Goal: Information Seeking & Learning: Learn about a topic

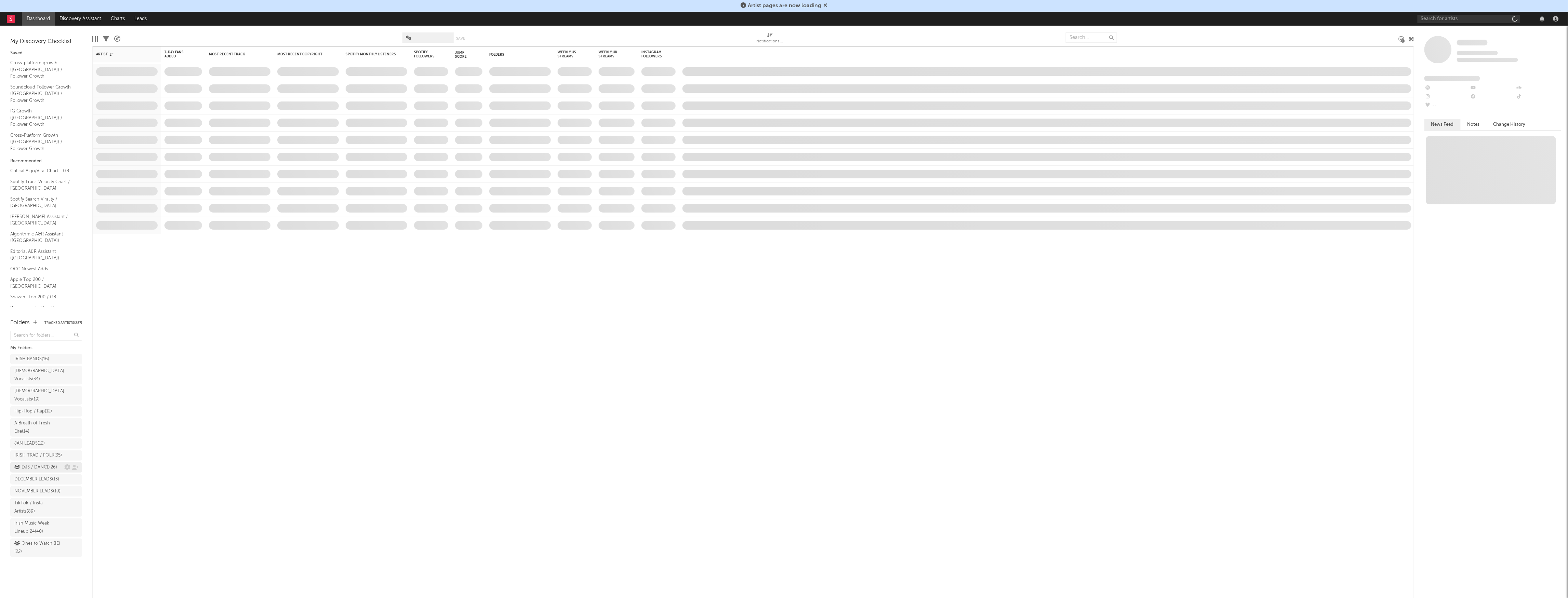
click at [43, 462] on div "DJS / DANCE ( 26 )" at bounding box center [46, 467] width 72 height 10
click at [44, 464] on div "DJS / DANCE ( 26 )" at bounding box center [36, 467] width 43 height 8
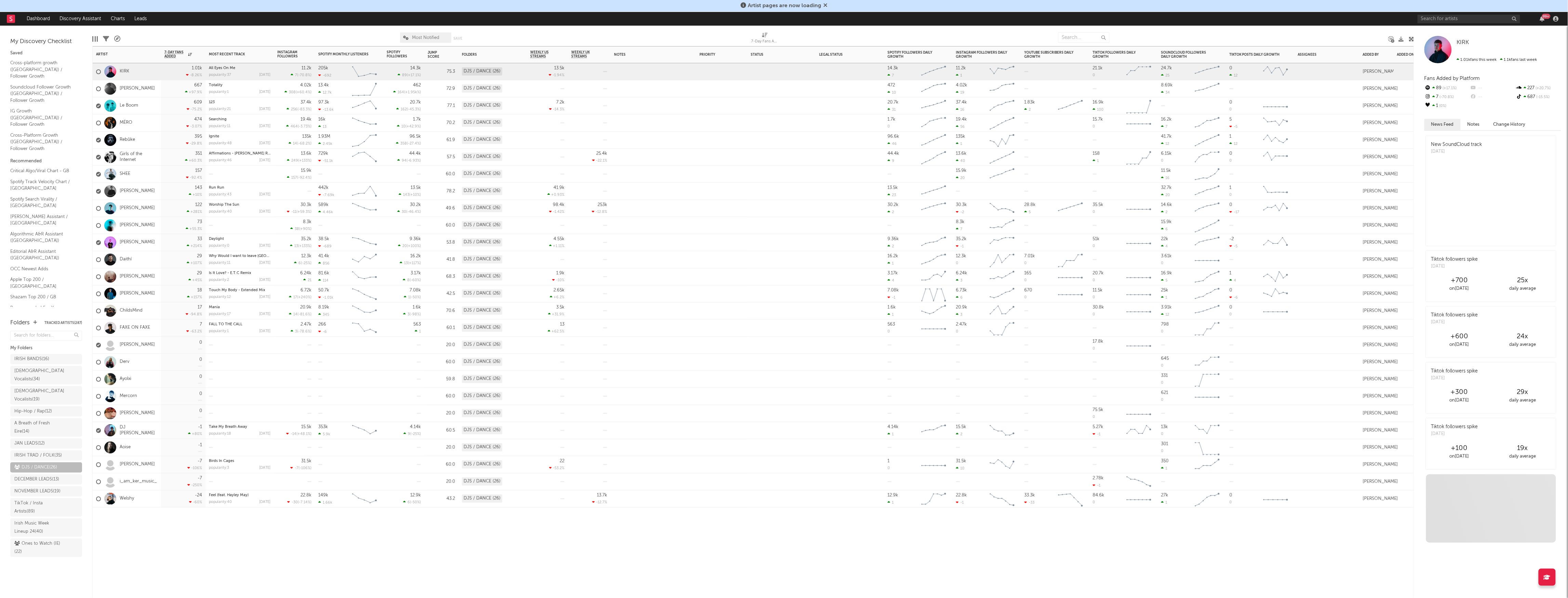
click at [228, 354] on div at bounding box center [239, 362] width 61 height 17
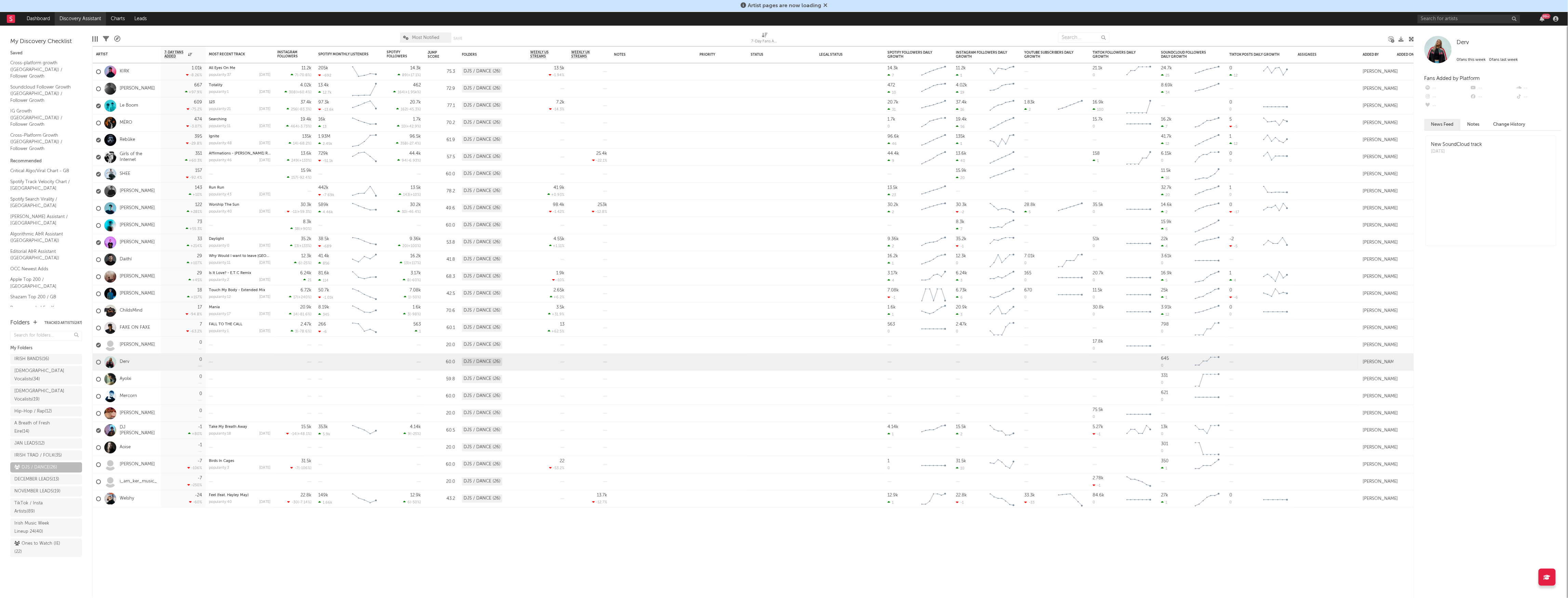
click at [68, 21] on link "Discovery Assistant" at bounding box center [80, 19] width 51 height 13
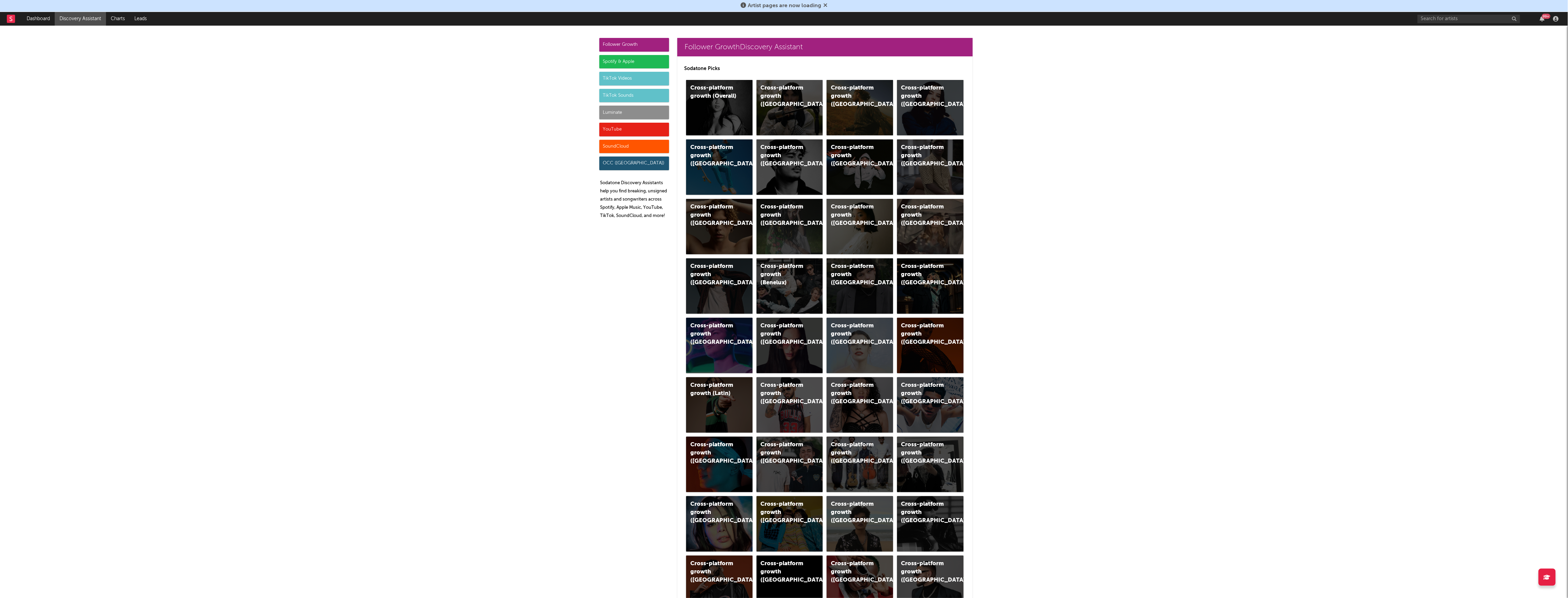
click at [627, 83] on div "TikTok Videos" at bounding box center [634, 78] width 70 height 13
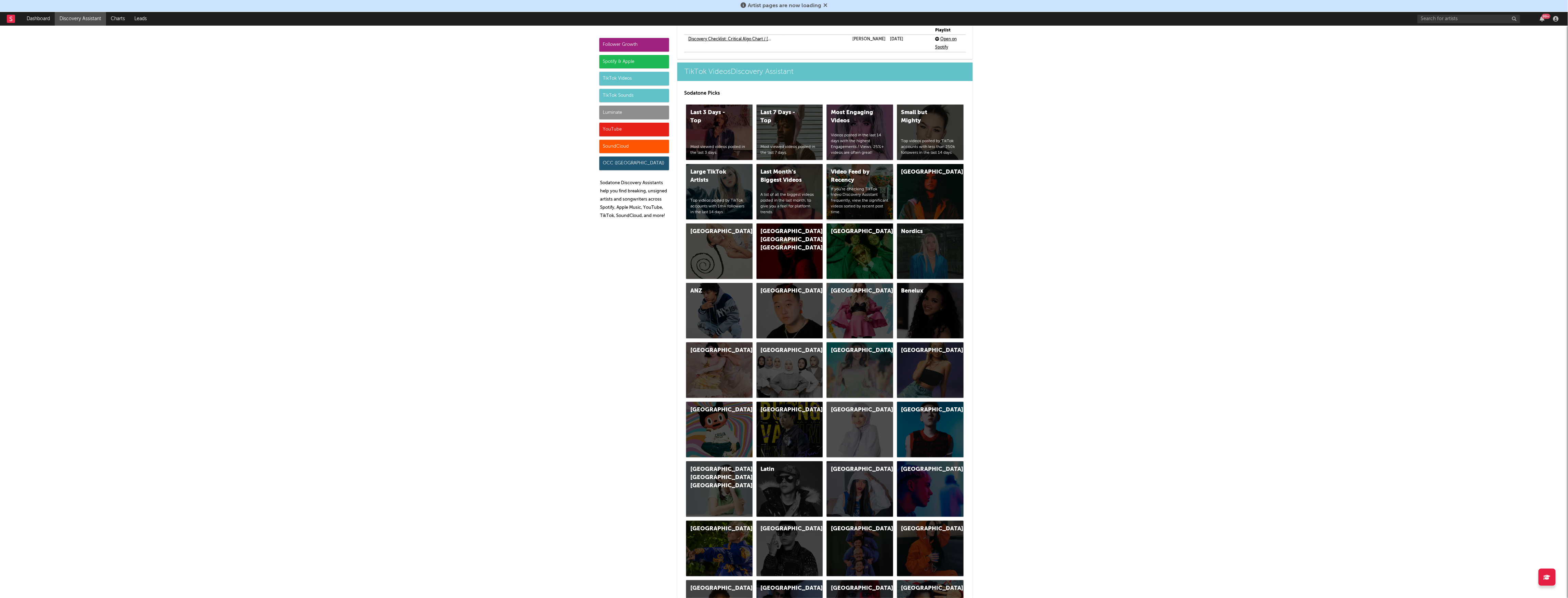
scroll to position [1695, 0]
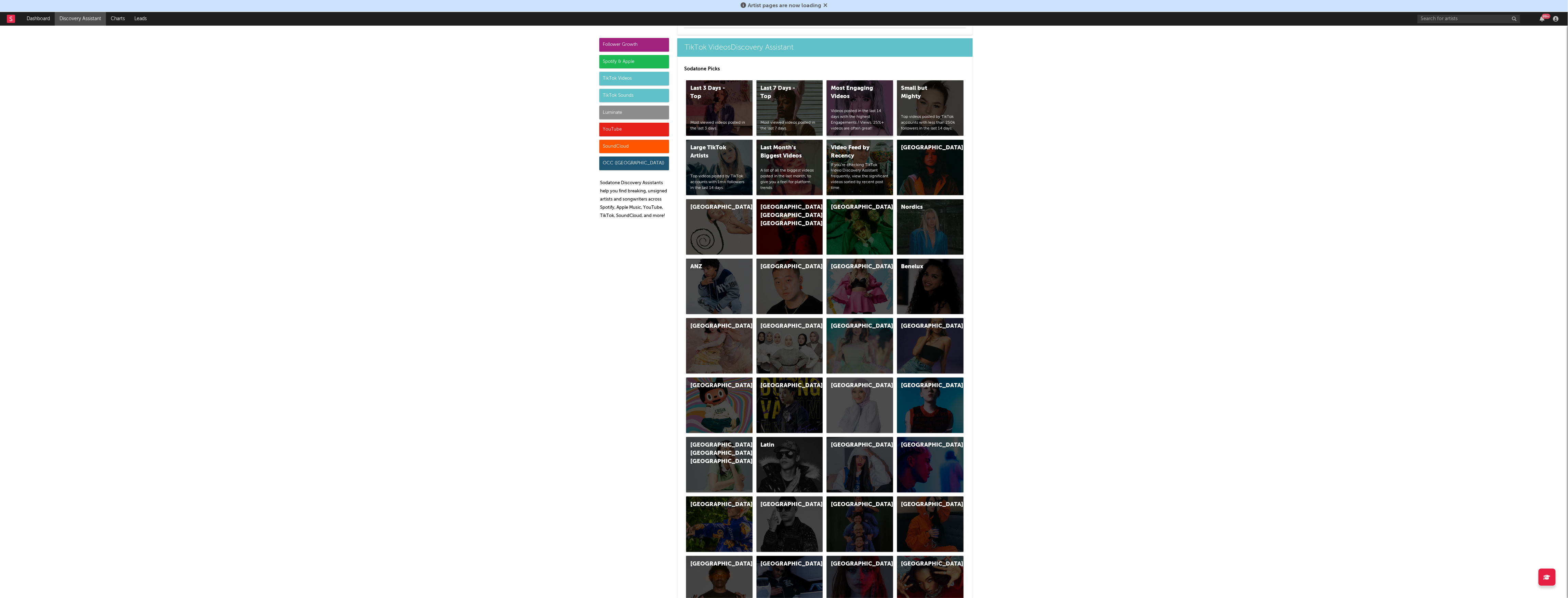
click at [863, 99] on div "Most Engaging Videos" at bounding box center [854, 92] width 46 height 16
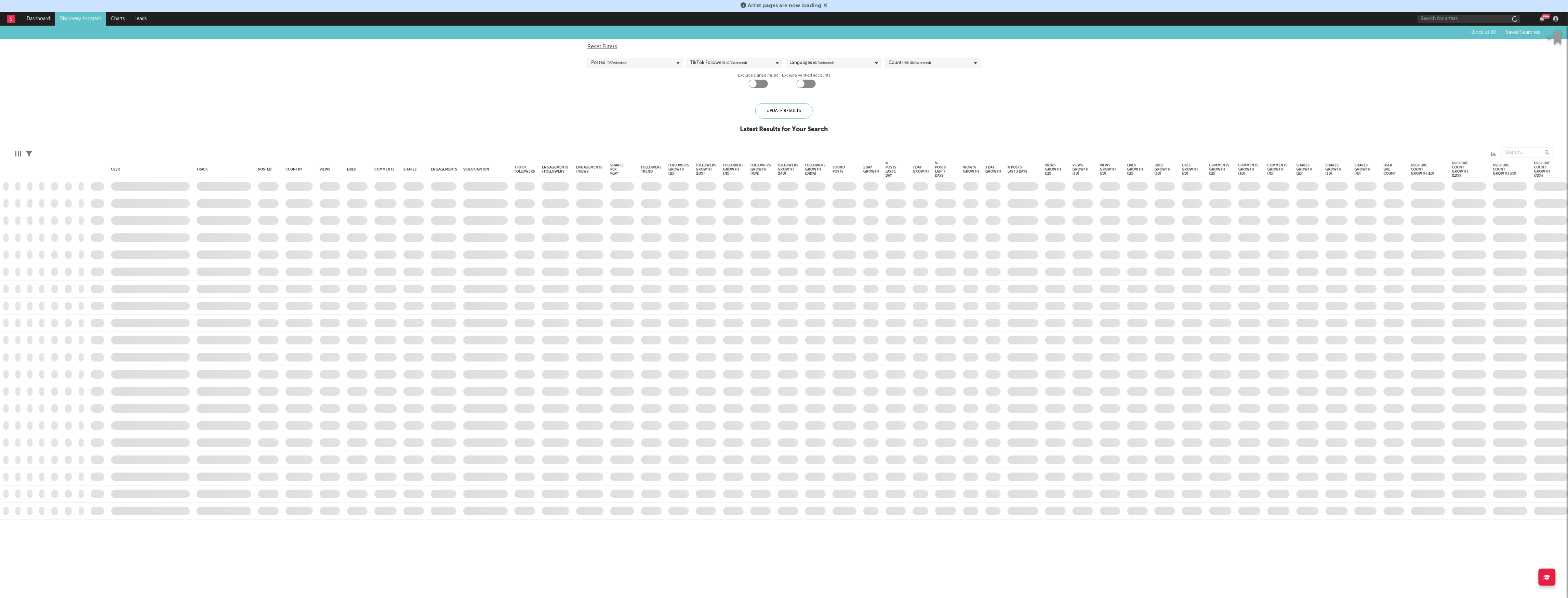
checkbox input "true"
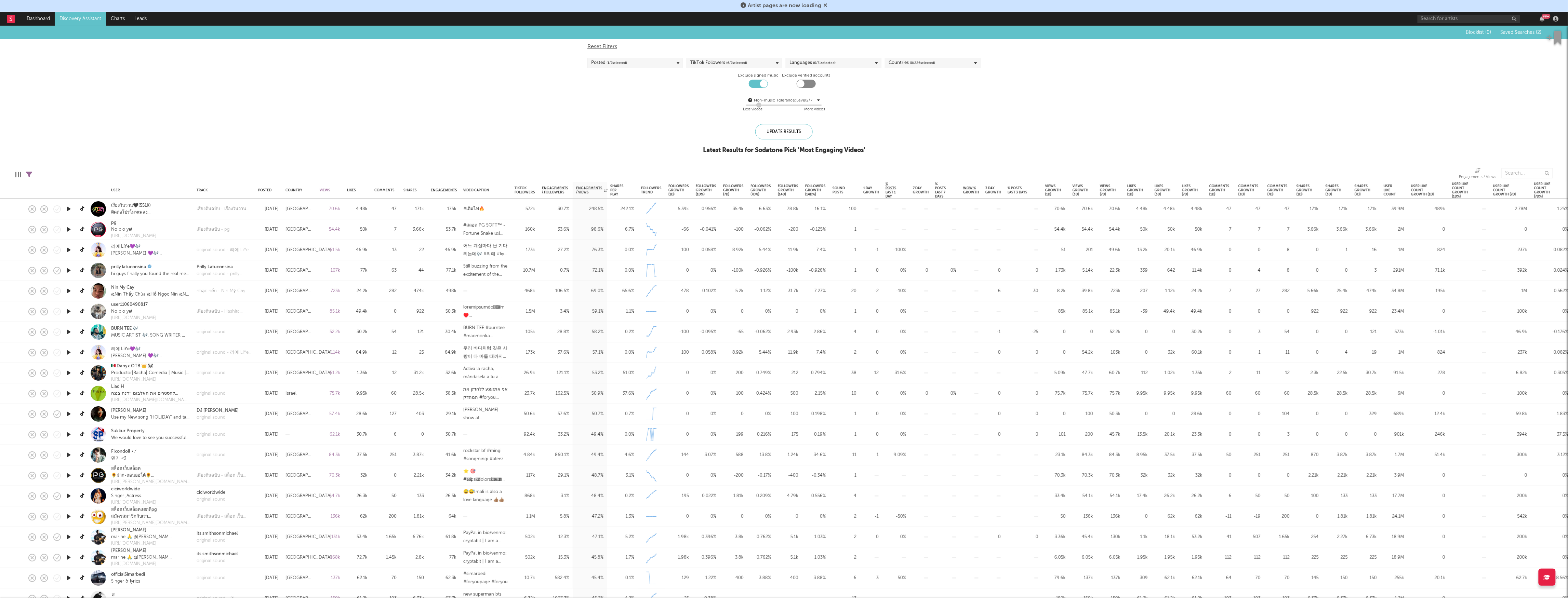
click at [925, 64] on span "( 0 / 226 selected)" at bounding box center [923, 63] width 26 height 8
type input "ire"
click at [892, 111] on div at bounding box center [891, 110] width 5 height 5
click at [889, 111] on input "[GEOGRAPHIC_DATA]" at bounding box center [889, 110] width 0 height 8
drag, startPoint x: 785, startPoint y: 123, endPoint x: 784, endPoint y: 128, distance: 5.1
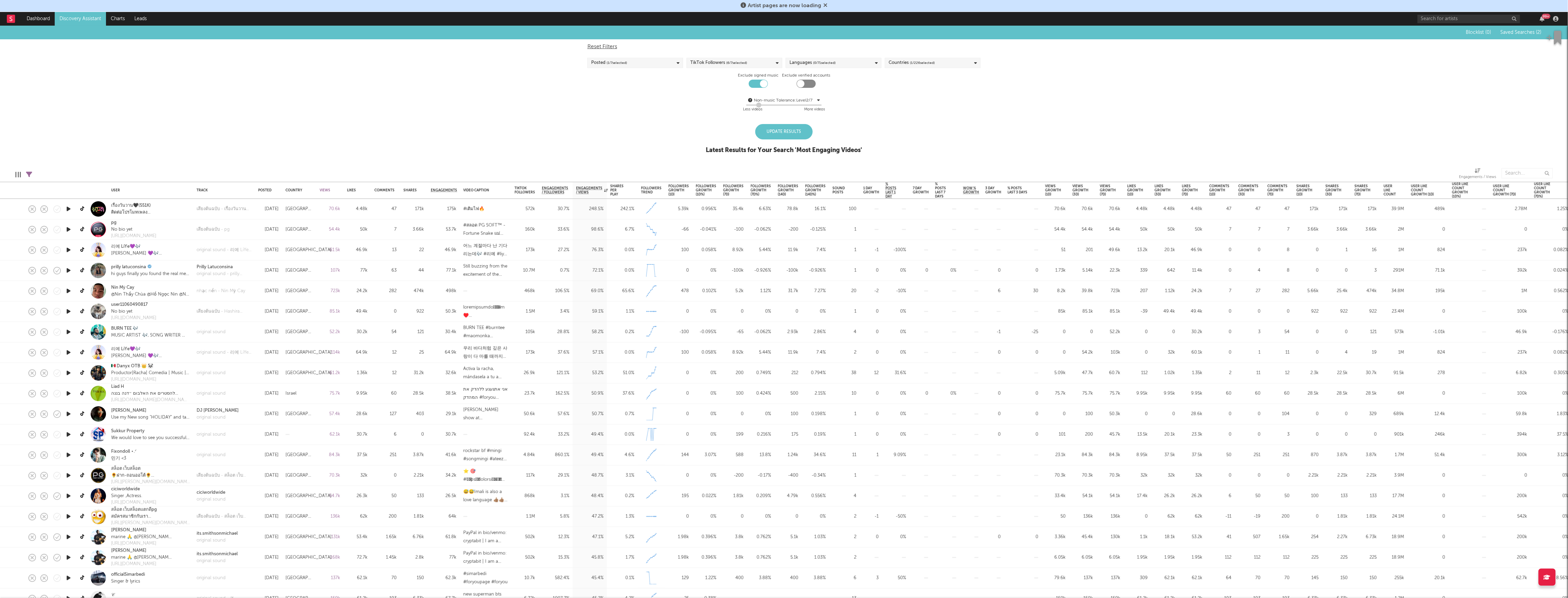
click at [784, 128] on div "Blocklist ( 0 ) Saved Searches ( 2 ) Reset Filters Posted ( 1 / 7 selected) Tik…" at bounding box center [784, 93] width 1568 height 136
click at [784, 128] on div "Update Results" at bounding box center [784, 131] width 57 height 15
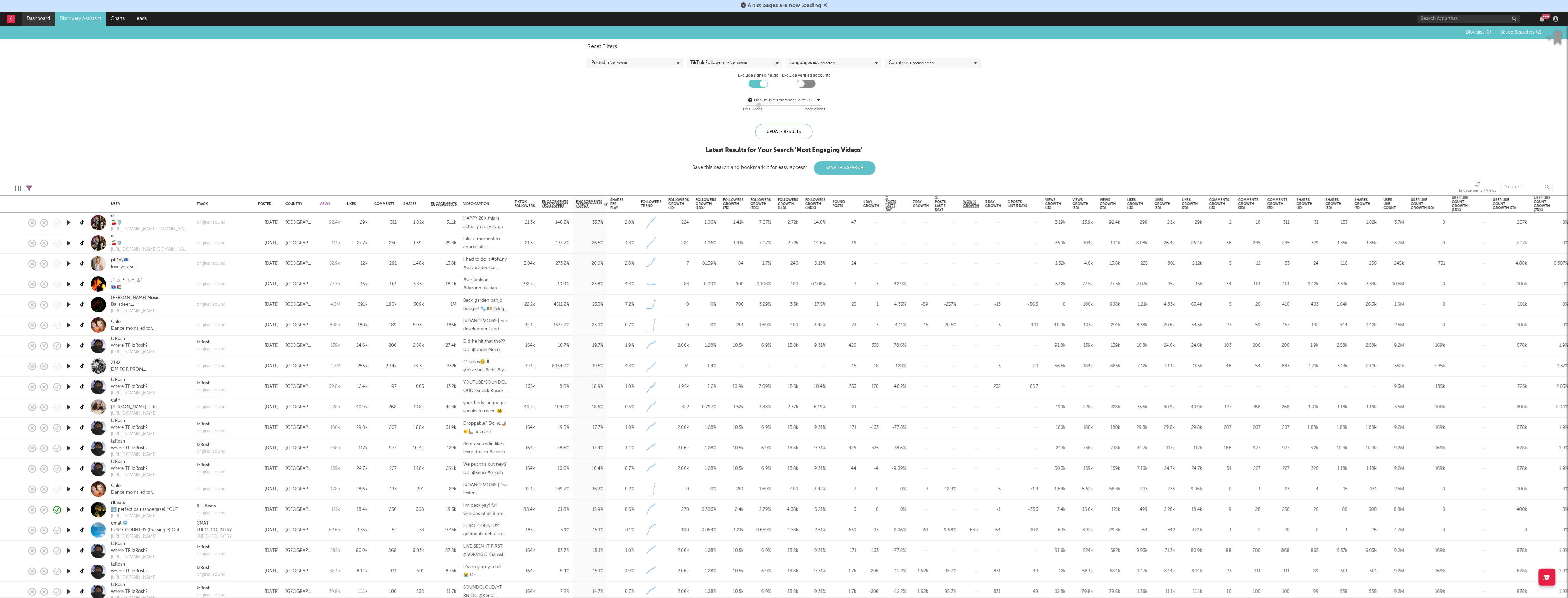
click at [36, 19] on link "Dashboard" at bounding box center [38, 19] width 33 height 13
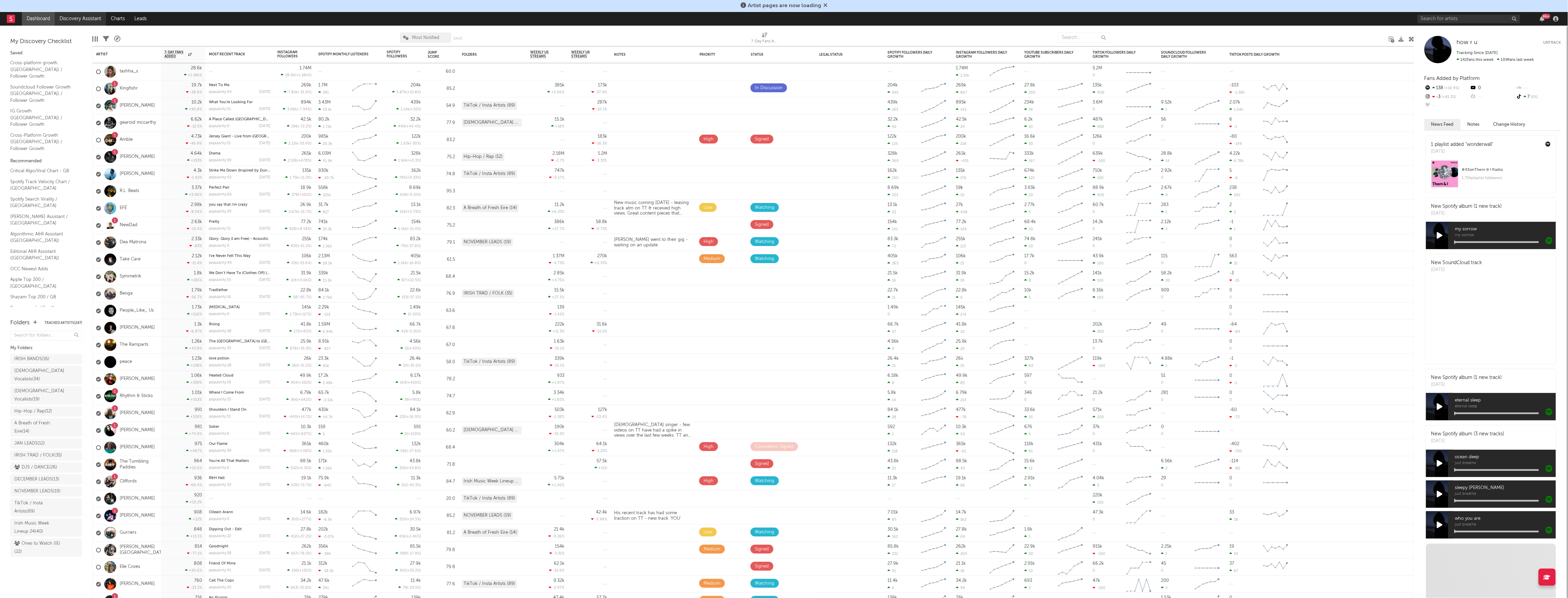
click at [69, 17] on link "Discovery Assistant" at bounding box center [80, 19] width 51 height 13
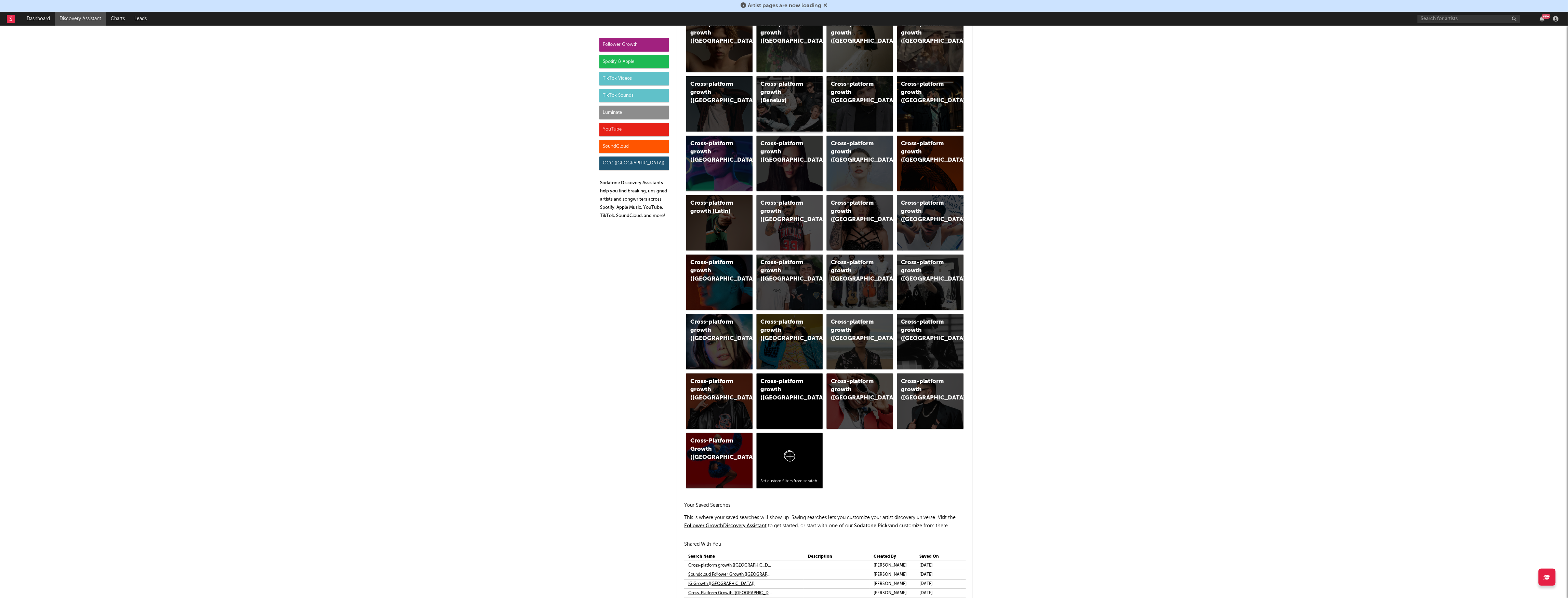
scroll to position [410, 0]
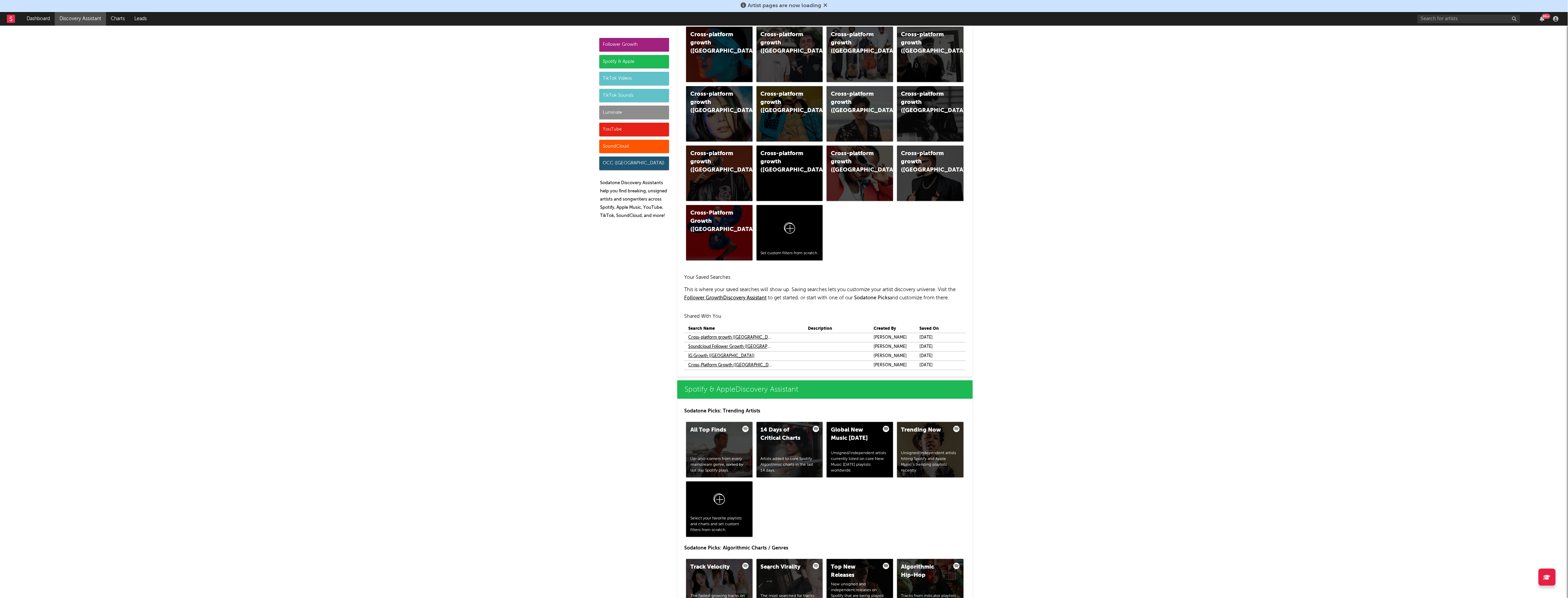
click at [713, 336] on link "Cross-platform growth ([GEOGRAPHIC_DATA])" at bounding box center [730, 337] width 85 height 8
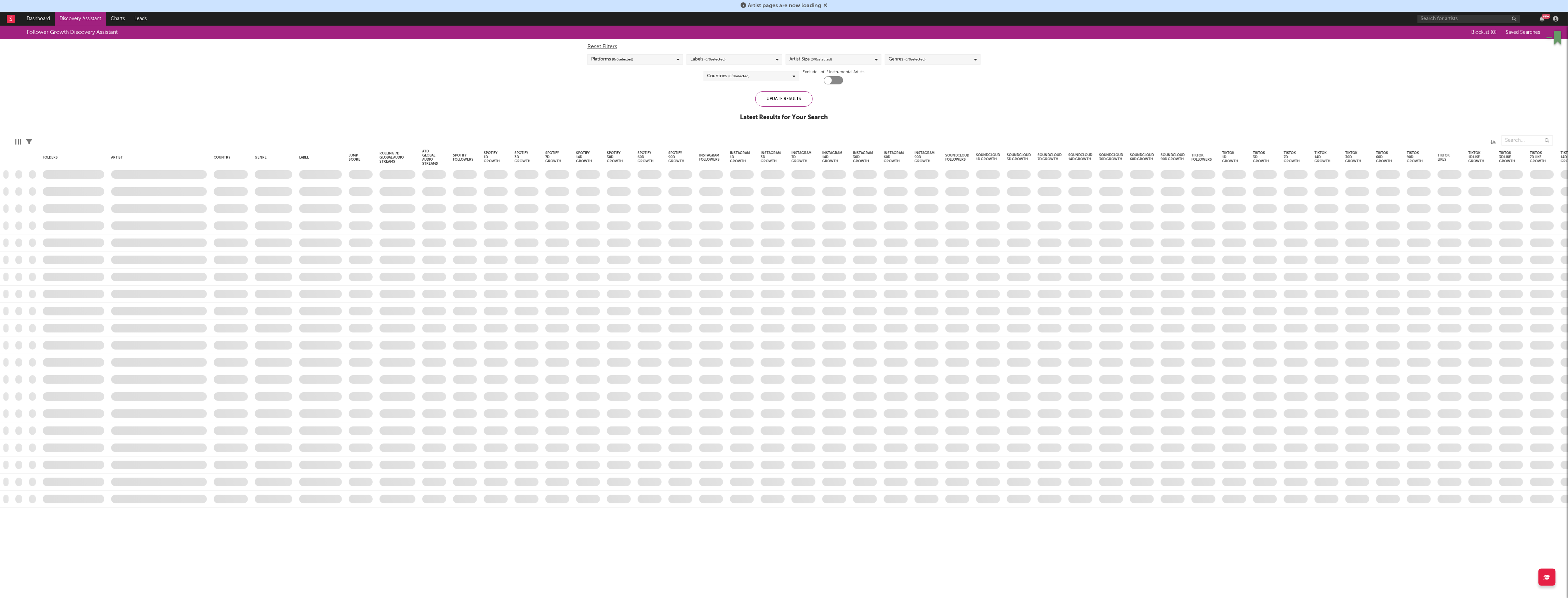
checkbox input "true"
